Goal: Check status: Check status

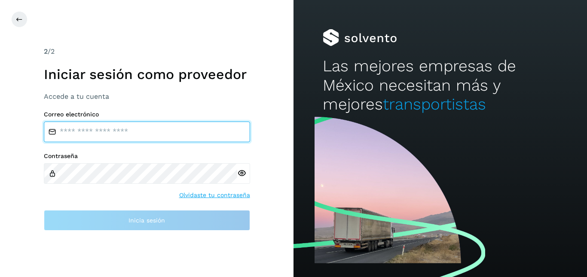
click at [152, 125] on input "email" at bounding box center [147, 132] width 206 height 21
type input "**********"
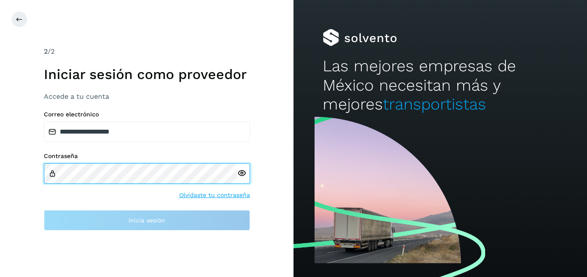
click at [130, 180] on body "**********" at bounding box center [293, 138] width 587 height 277
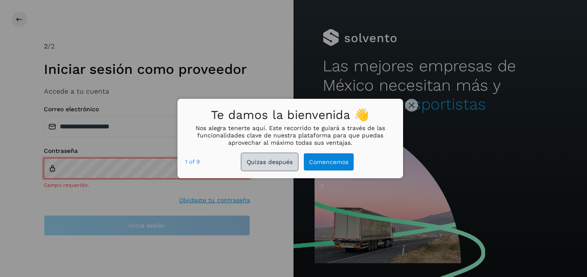
click at [268, 164] on button "Quizas después" at bounding box center [269, 162] width 56 height 18
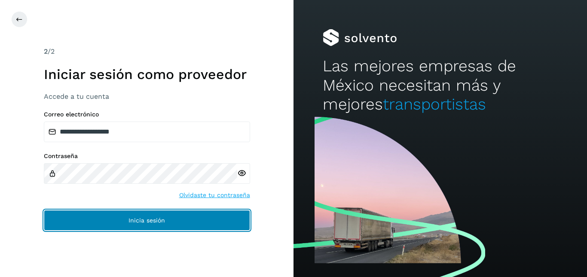
click at [131, 215] on button "Inicia sesión" at bounding box center [147, 220] width 206 height 21
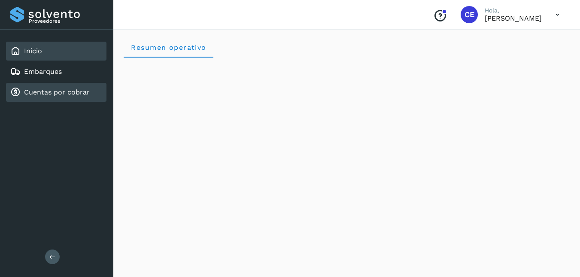
click at [66, 91] on link "Cuentas por cobrar" at bounding box center [57, 92] width 66 height 8
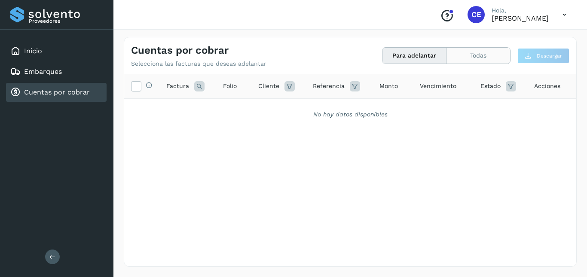
click at [505, 59] on button "Todas" at bounding box center [478, 56] width 64 height 16
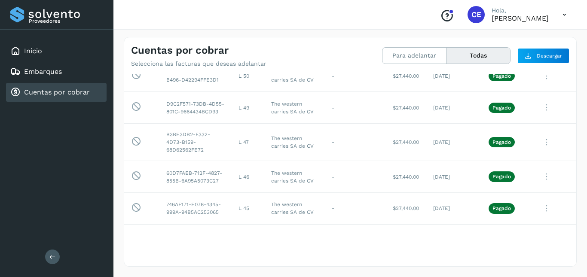
scroll to position [53, 0]
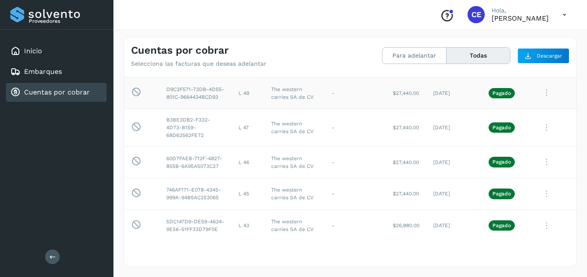
click at [541, 102] on icon at bounding box center [546, 93] width 17 height 18
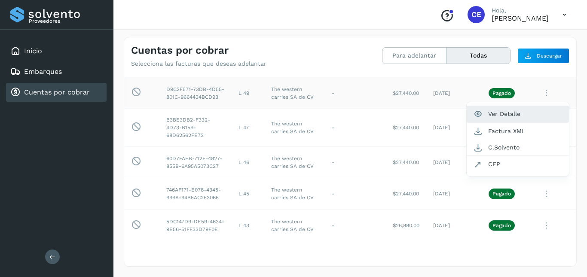
click at [503, 122] on button "Ver Detalle" at bounding box center [518, 114] width 102 height 17
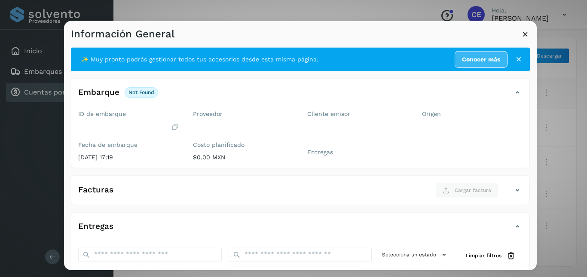
scroll to position [128, 0]
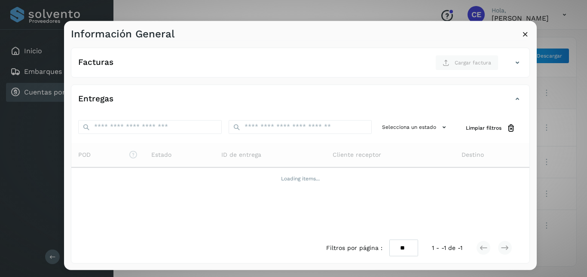
click at [512, 63] on icon at bounding box center [517, 63] width 10 height 10
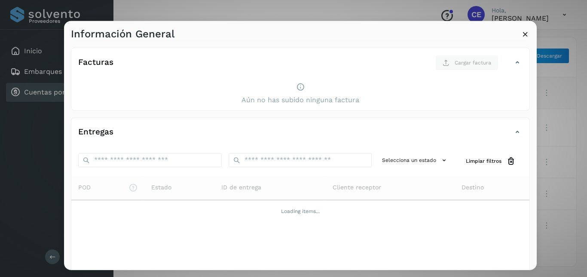
scroll to position [161, 0]
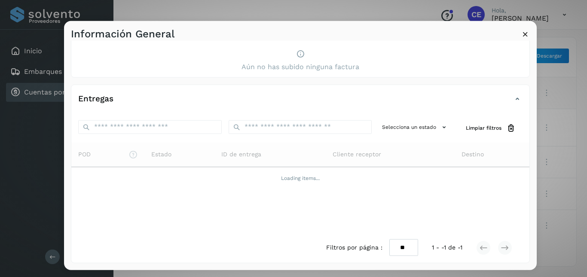
click at [528, 34] on icon at bounding box center [525, 33] width 9 height 9
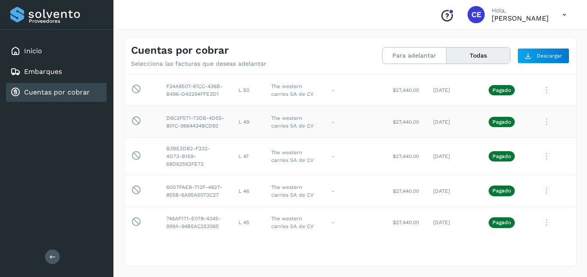
scroll to position [70, 0]
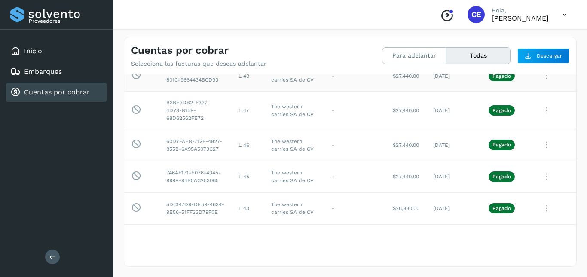
click at [586, 126] on div "Cuentas por cobrar Selecciona las facturas que deseas adelantar Para adelantar …" at bounding box center [349, 152] width 473 height 250
click at [559, 16] on icon at bounding box center [565, 15] width 18 height 18
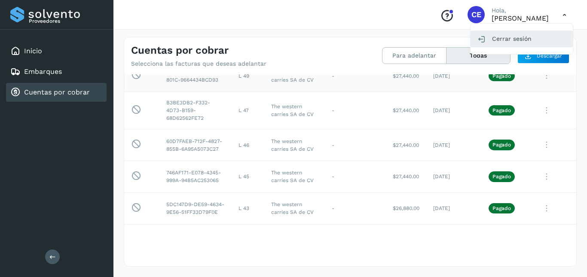
click at [507, 37] on div "Cerrar sesión" at bounding box center [521, 39] width 102 height 16
